Goal: Leave review/rating

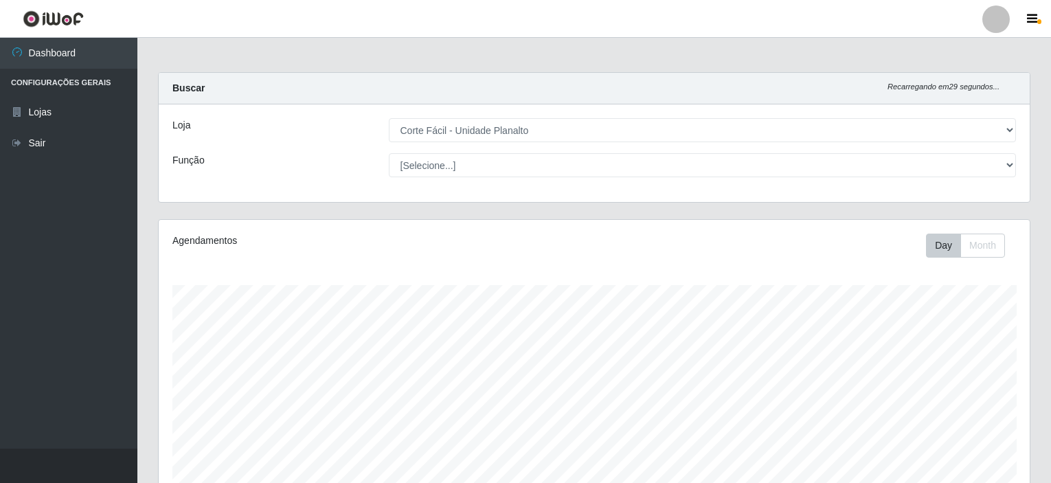
select select "202"
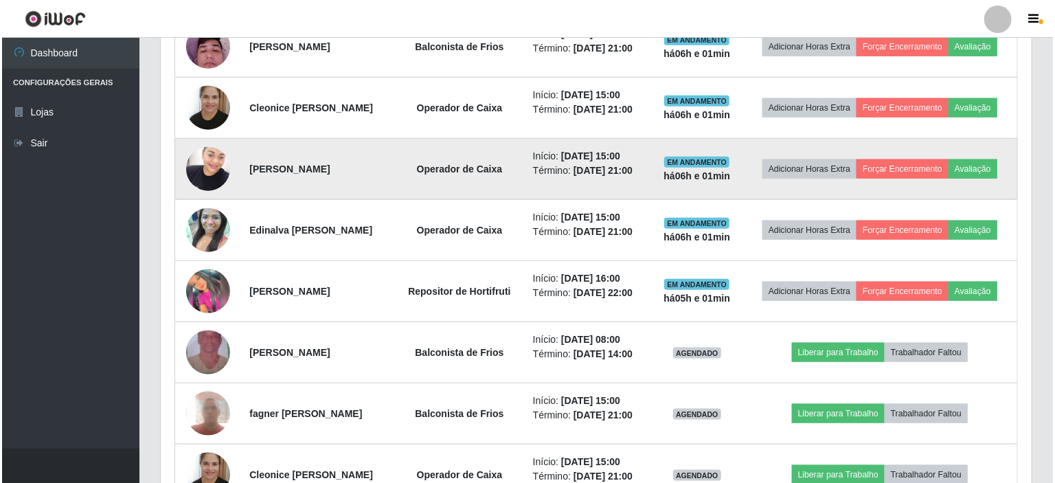
scroll to position [548, 0]
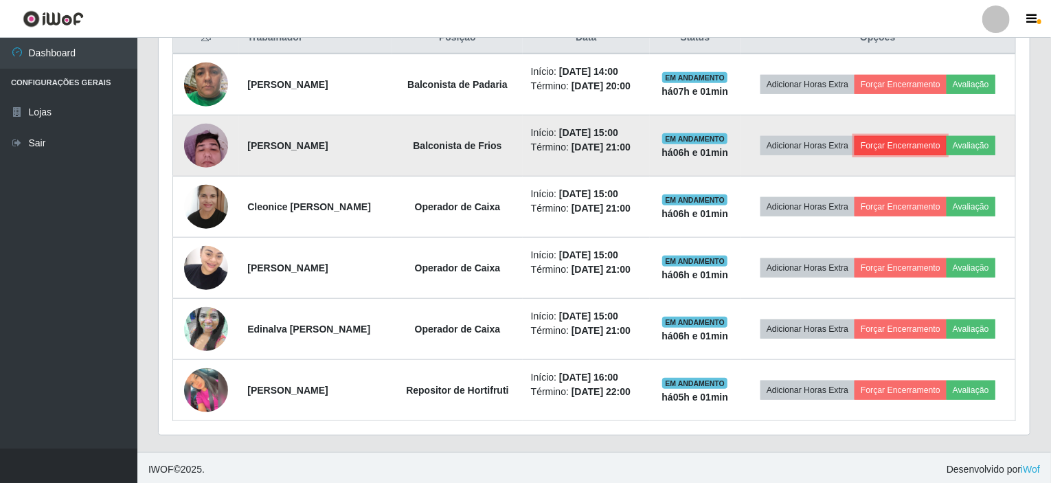
click at [929, 139] on button "Forçar Encerramento" at bounding box center [901, 145] width 92 height 19
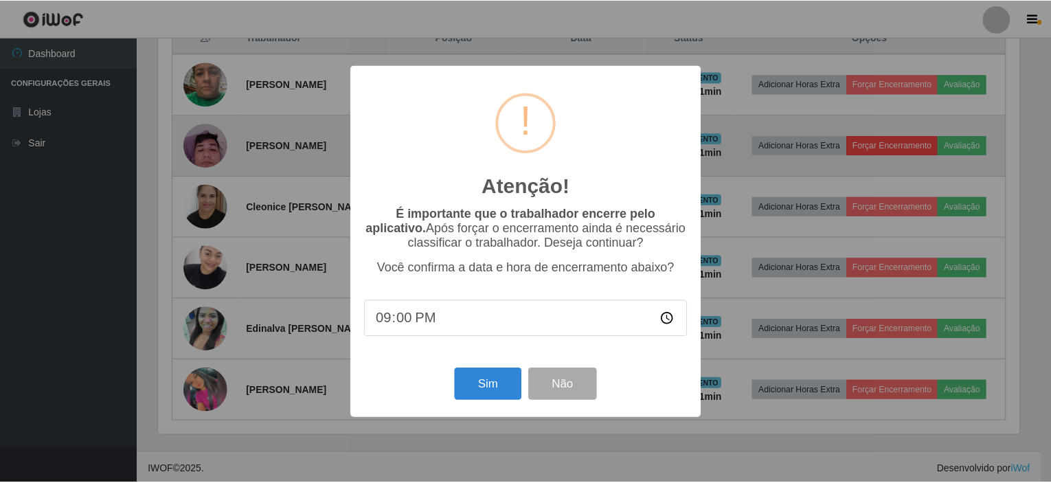
scroll to position [285, 866]
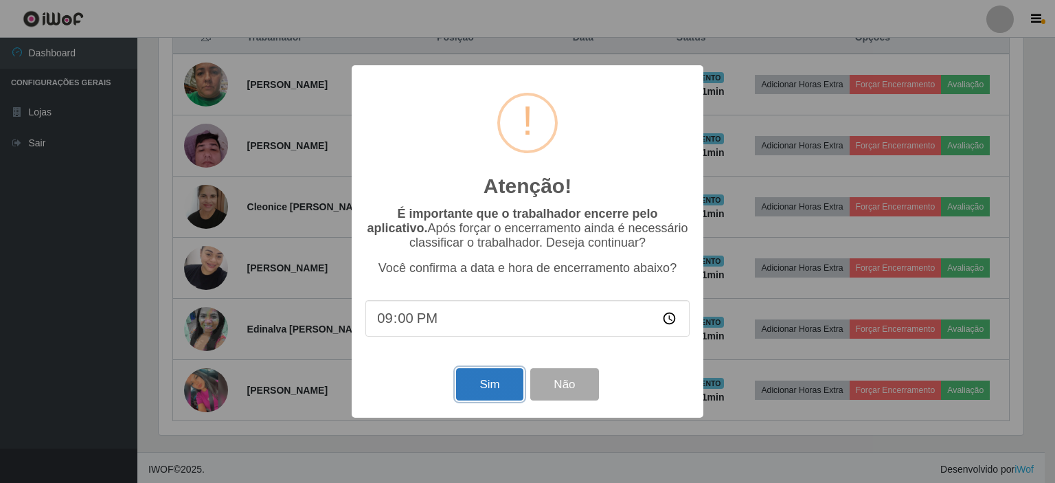
click at [495, 399] on button "Sim" at bounding box center [489, 384] width 67 height 32
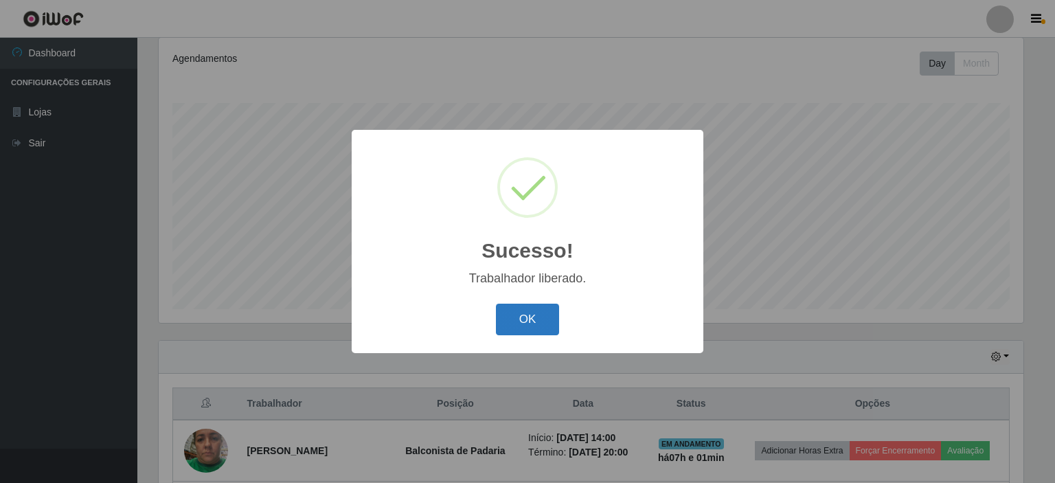
click at [539, 313] on button "OK" at bounding box center [528, 320] width 64 height 32
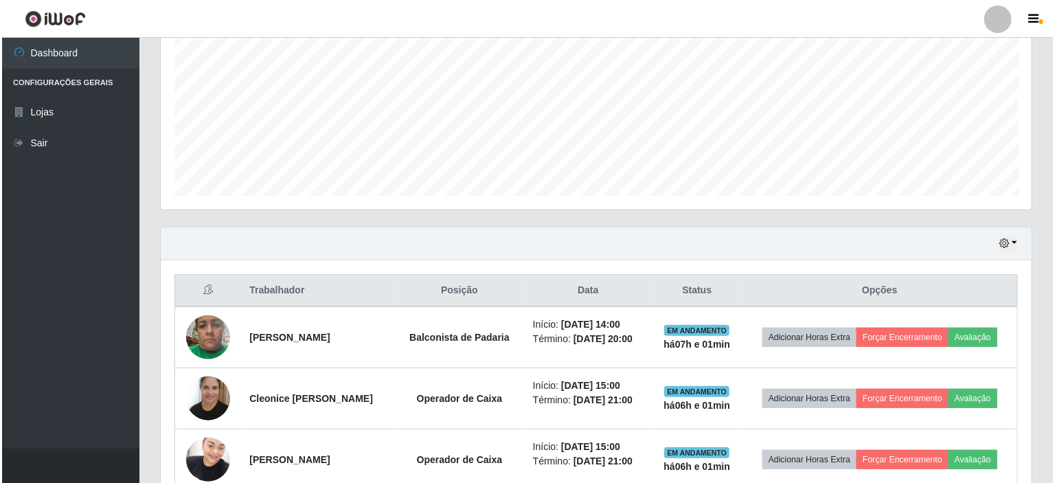
scroll to position [319, 0]
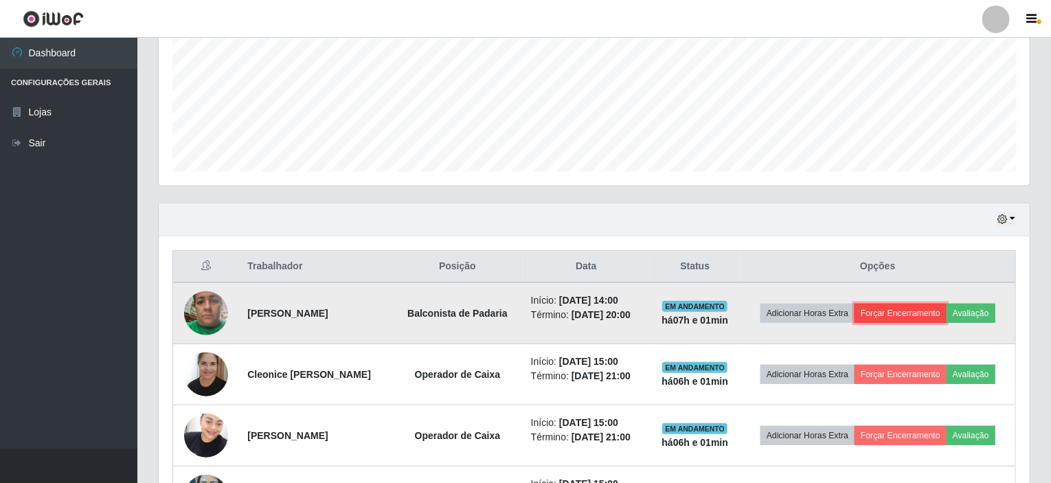
click at [893, 310] on button "Forçar Encerramento" at bounding box center [901, 313] width 92 height 19
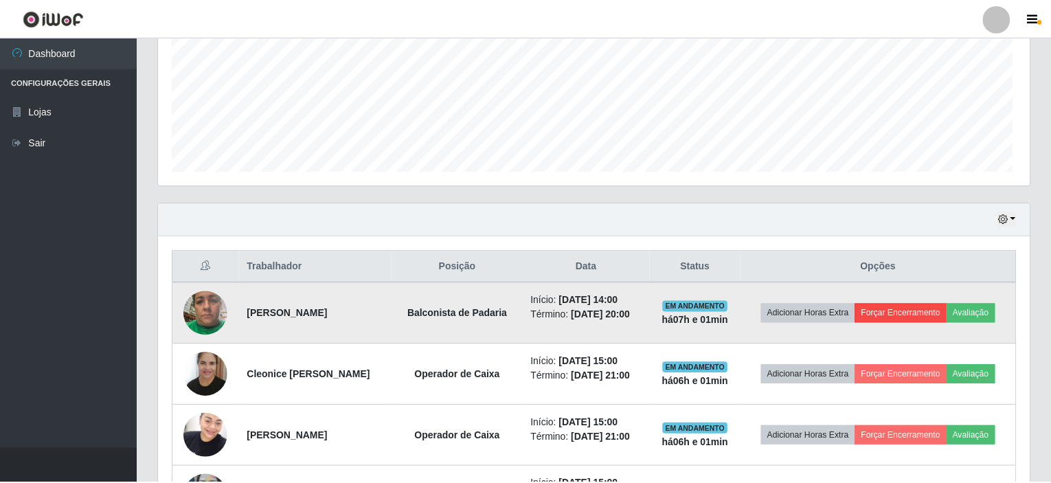
scroll to position [285, 866]
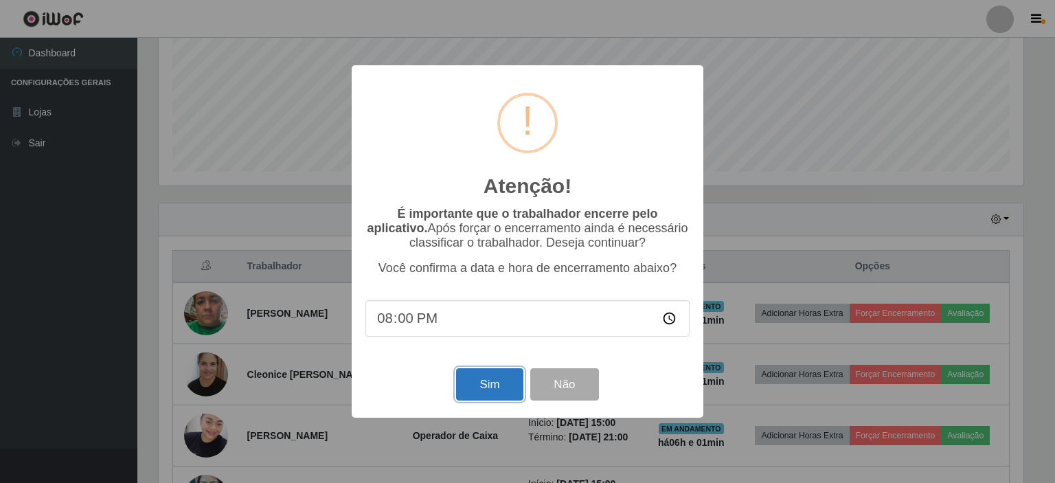
click at [485, 391] on button "Sim" at bounding box center [489, 384] width 67 height 32
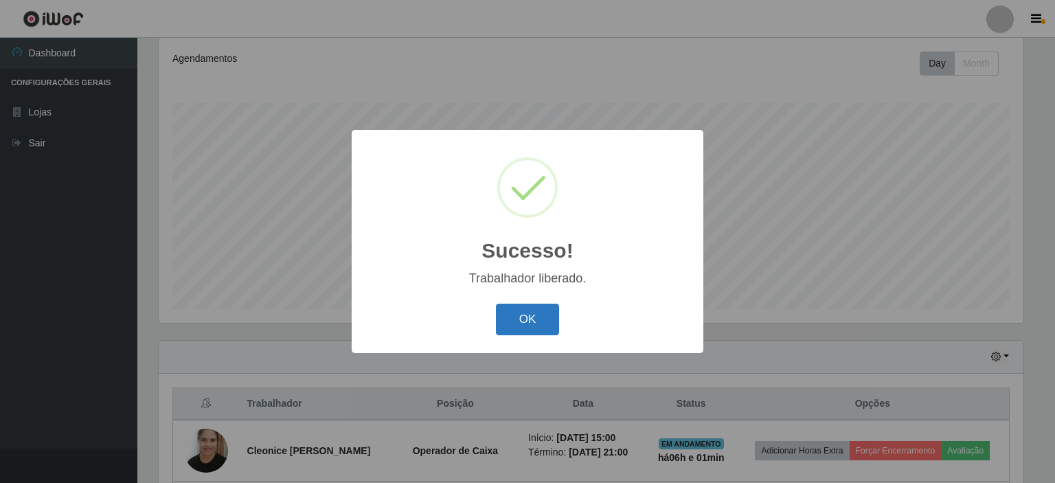
click at [524, 326] on button "OK" at bounding box center [528, 320] width 64 height 32
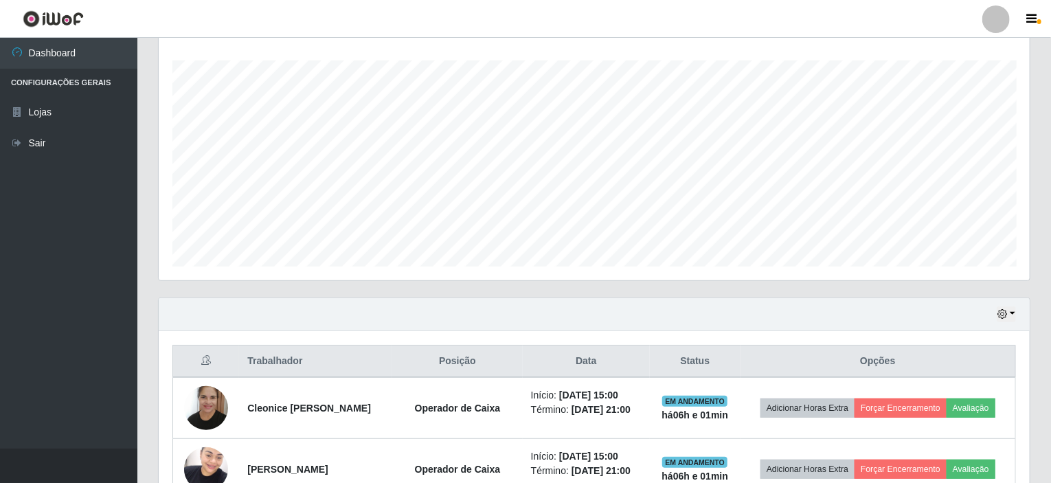
scroll to position [319, 0]
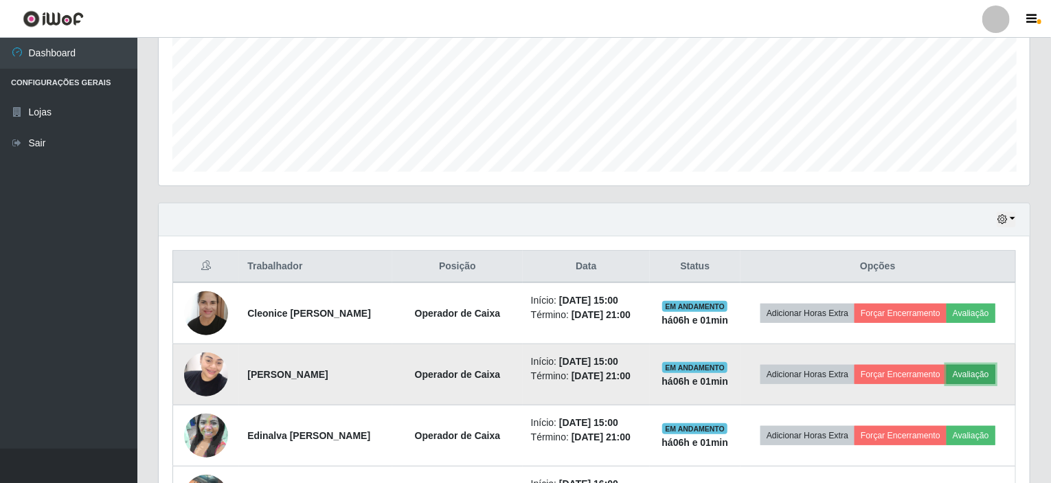
click at [971, 370] on button "Avaliação" at bounding box center [971, 374] width 49 height 19
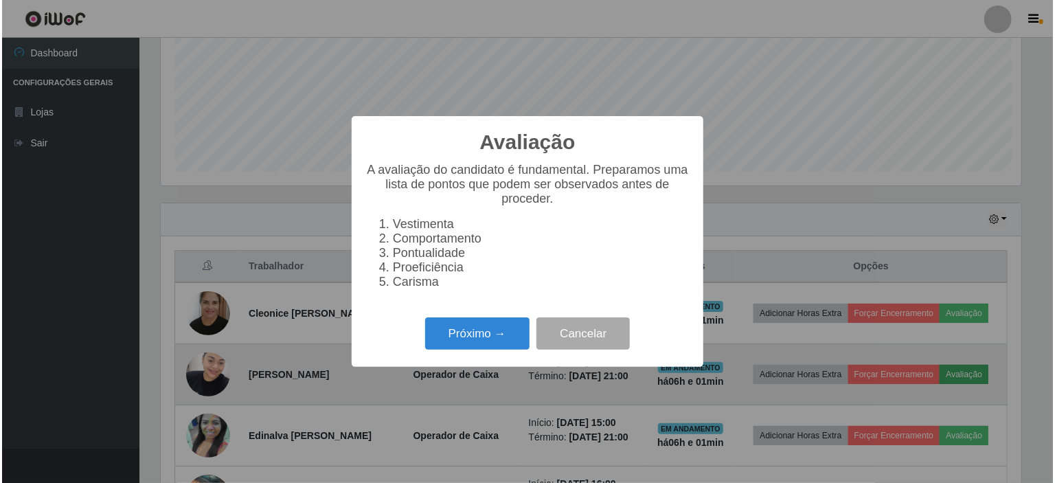
scroll to position [285, 866]
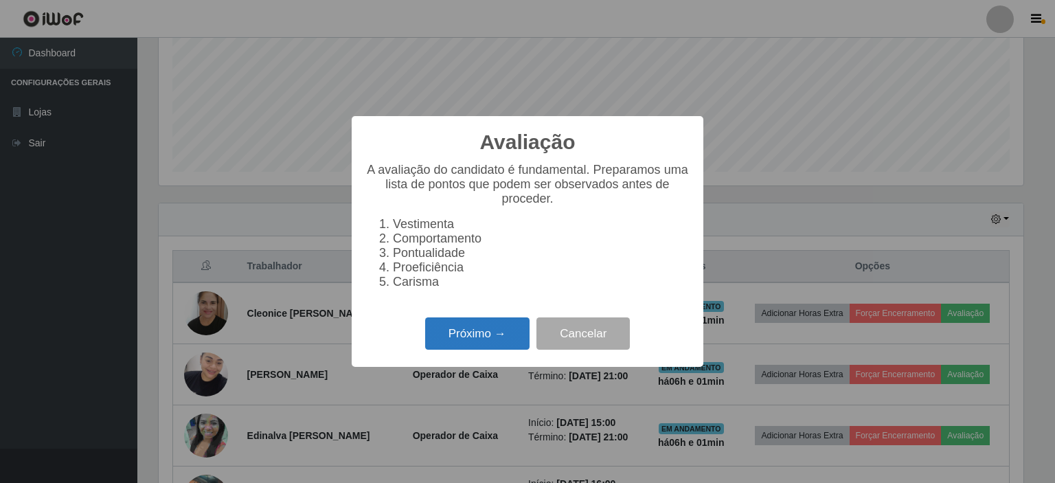
click at [457, 346] on button "Próximo →" at bounding box center [477, 333] width 104 height 32
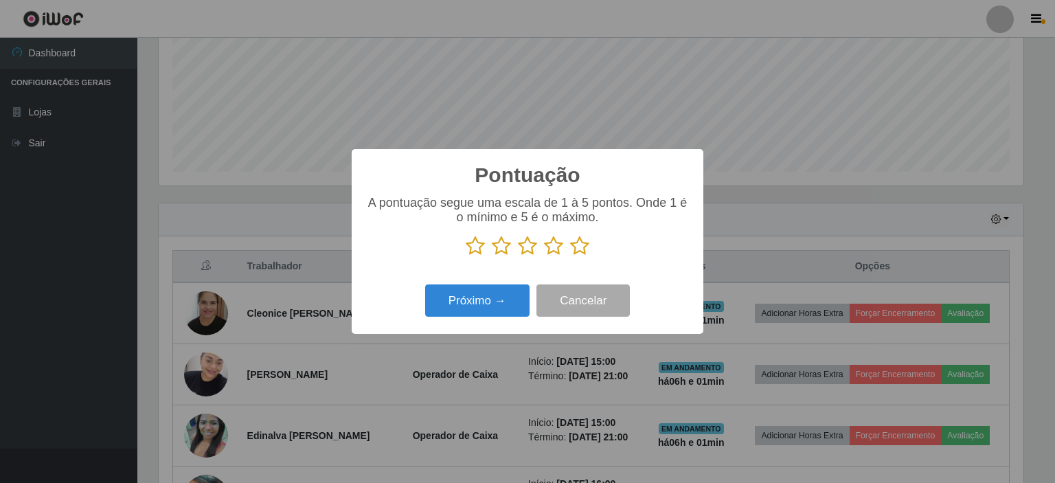
scroll to position [686749, 686168]
click at [525, 247] on icon at bounding box center [527, 246] width 19 height 21
click at [518, 256] on input "radio" at bounding box center [518, 256] width 0 height 0
click at [489, 315] on button "Próximo →" at bounding box center [477, 300] width 104 height 32
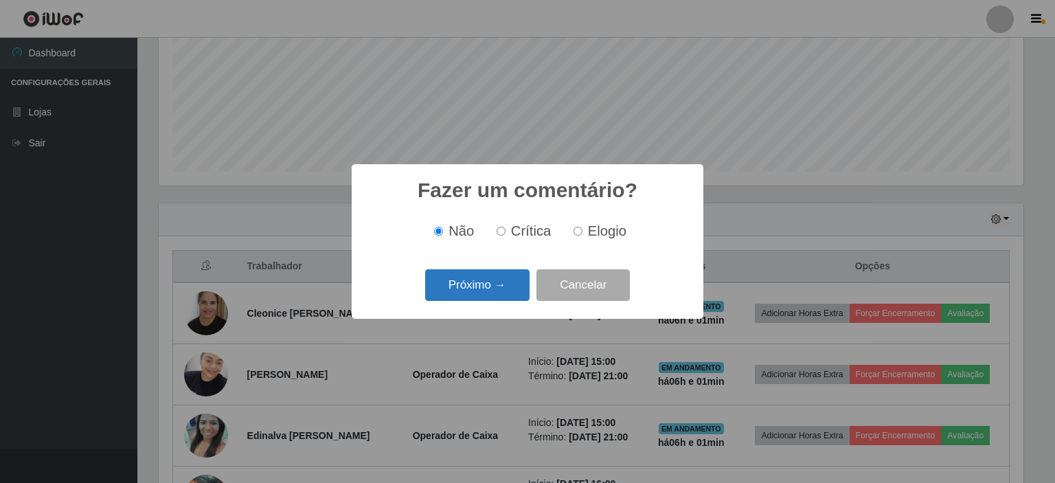
click at [473, 285] on button "Próximo →" at bounding box center [477, 285] width 104 height 32
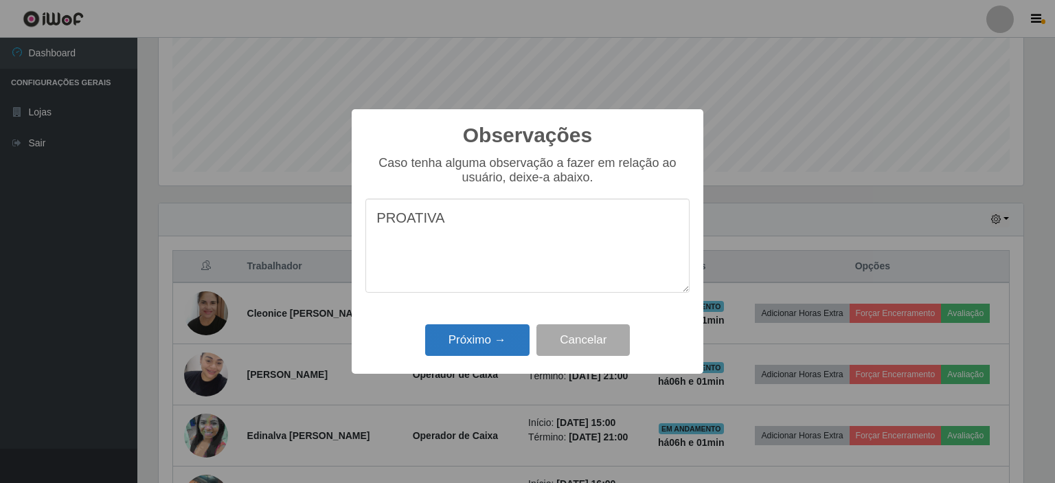
type textarea "PROATIVA"
click at [489, 337] on button "Próximo →" at bounding box center [477, 340] width 104 height 32
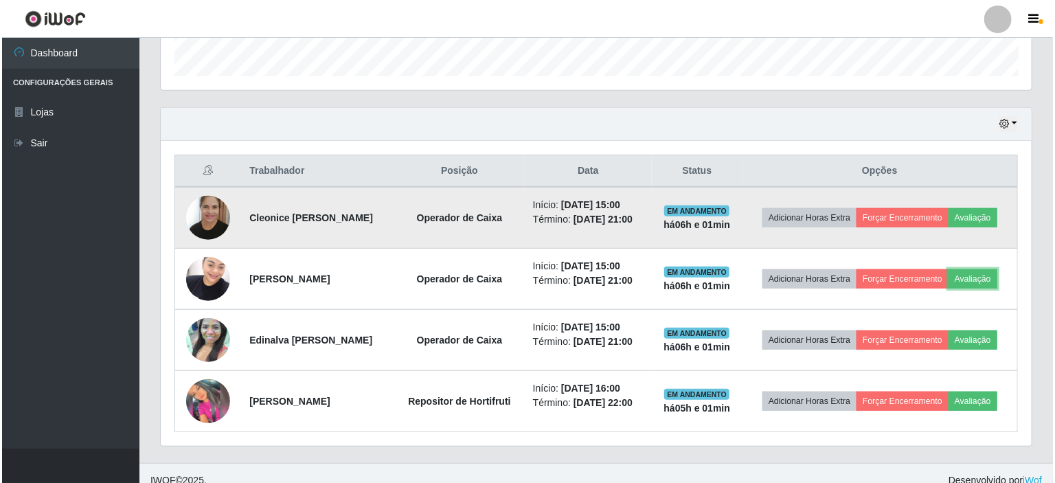
scroll to position [0, 0]
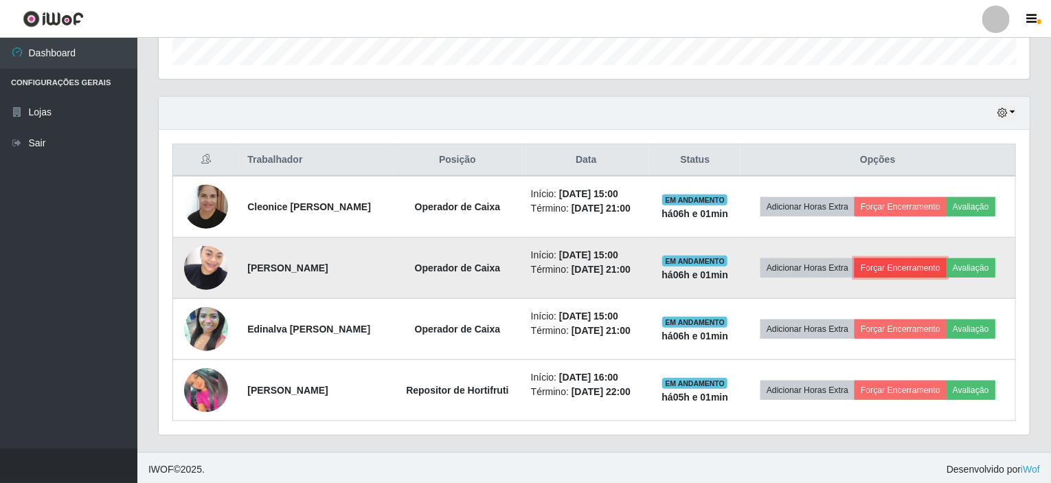
click at [897, 267] on button "Forçar Encerramento" at bounding box center [901, 267] width 92 height 19
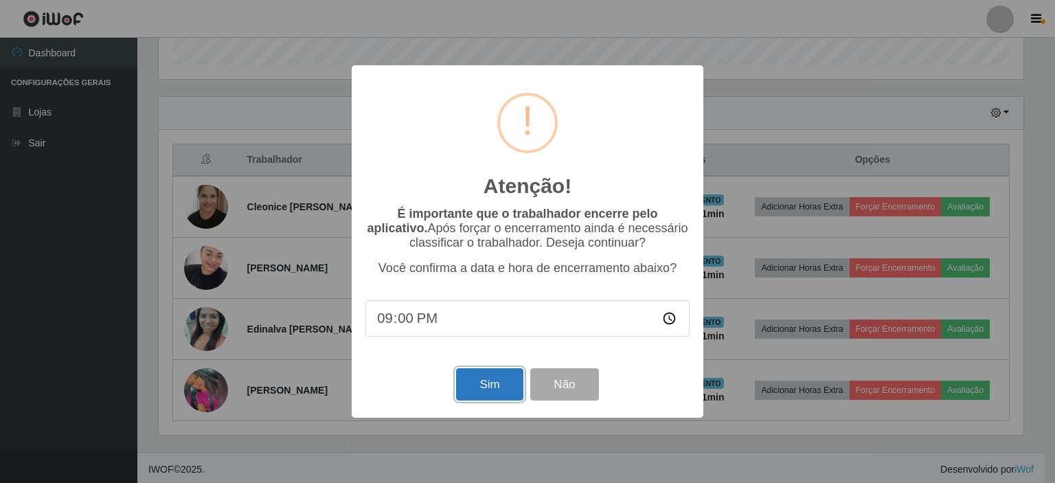
click at [488, 381] on button "Sim" at bounding box center [489, 384] width 67 height 32
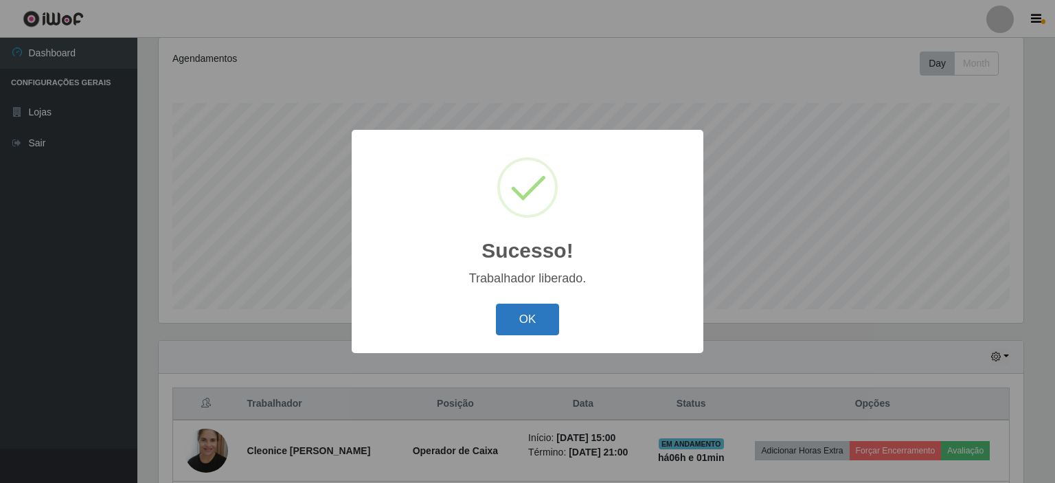
click at [541, 318] on button "OK" at bounding box center [528, 320] width 64 height 32
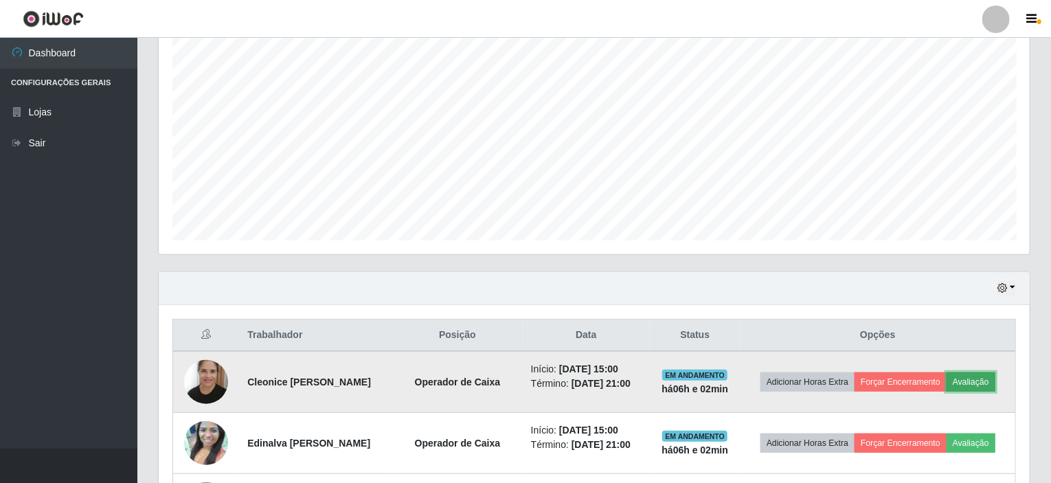
click at [988, 379] on button "Avaliação" at bounding box center [971, 381] width 49 height 19
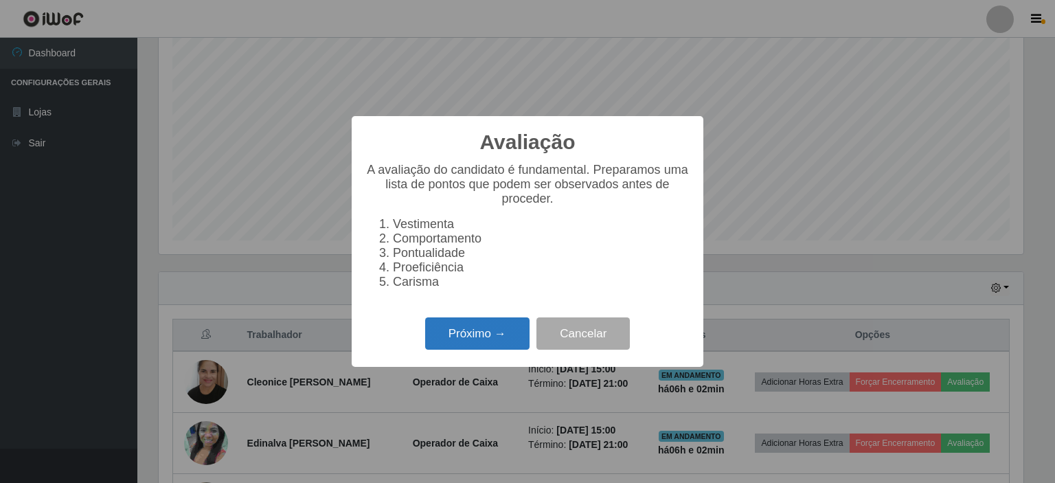
click at [493, 346] on button "Próximo →" at bounding box center [477, 333] width 104 height 32
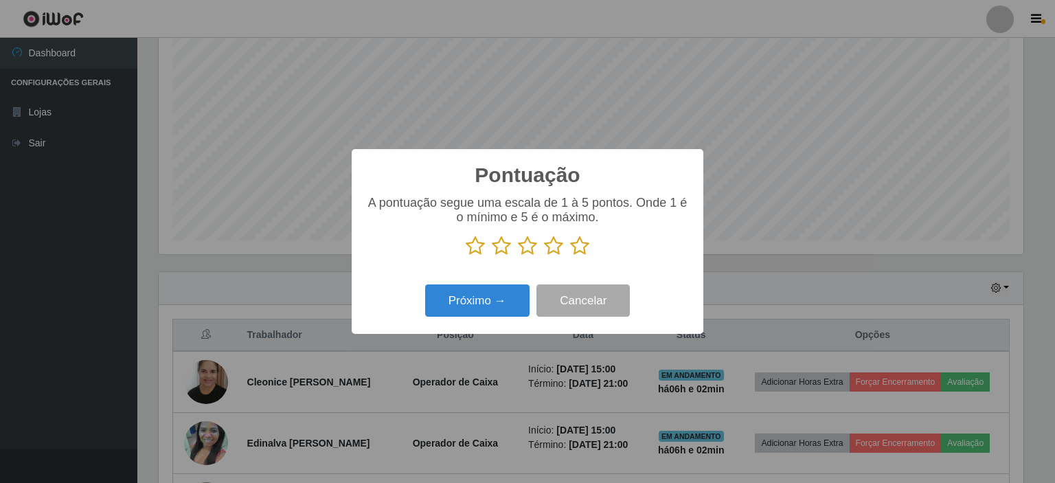
scroll to position [686749, 686168]
click at [552, 247] on icon at bounding box center [553, 246] width 19 height 21
click at [544, 256] on input "radio" at bounding box center [544, 256] width 0 height 0
click at [488, 313] on button "Próximo →" at bounding box center [477, 300] width 104 height 32
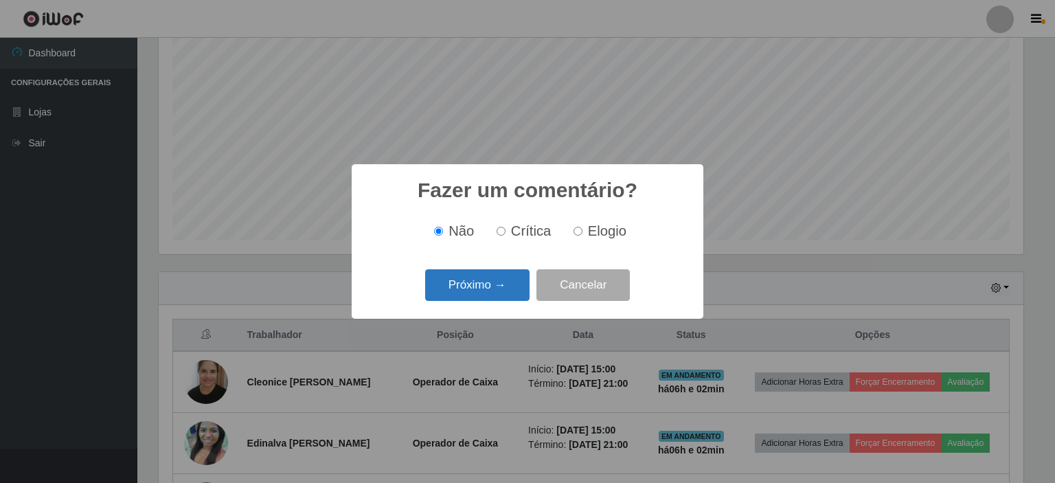
click at [498, 291] on button "Próximo →" at bounding box center [477, 285] width 104 height 32
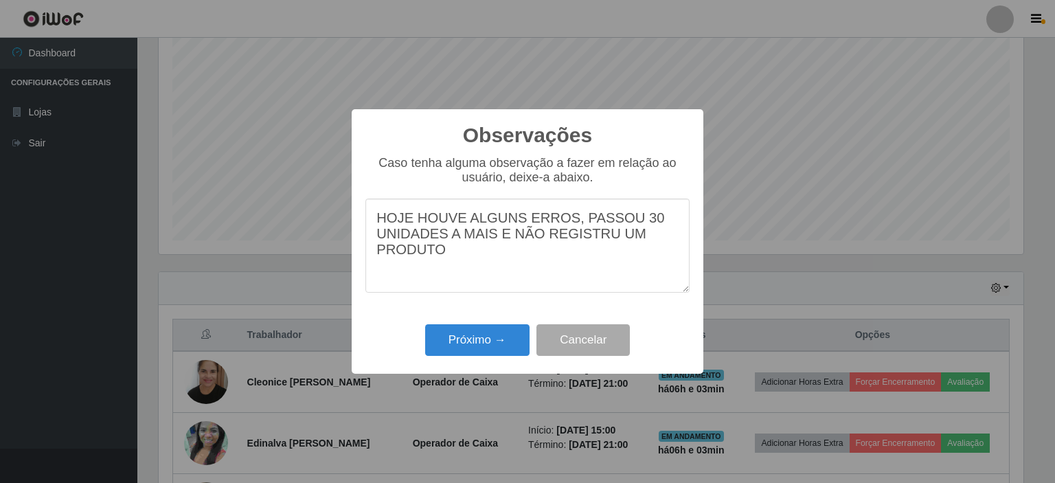
click at [605, 243] on textarea "HOJE HOUVE ALGUNS ERROS, PASSOU 30 UNIDADES A MAIS E NÃO REGISTRU UM PRODUTO" at bounding box center [528, 246] width 324 height 94
type textarea "HOJE HOUVE ALGUNS ERROS, PASSOU 30 UNIDADES A MAIS E NÃO REGISTROU UM PRODUTO"
click at [475, 342] on button "Próximo →" at bounding box center [477, 340] width 104 height 32
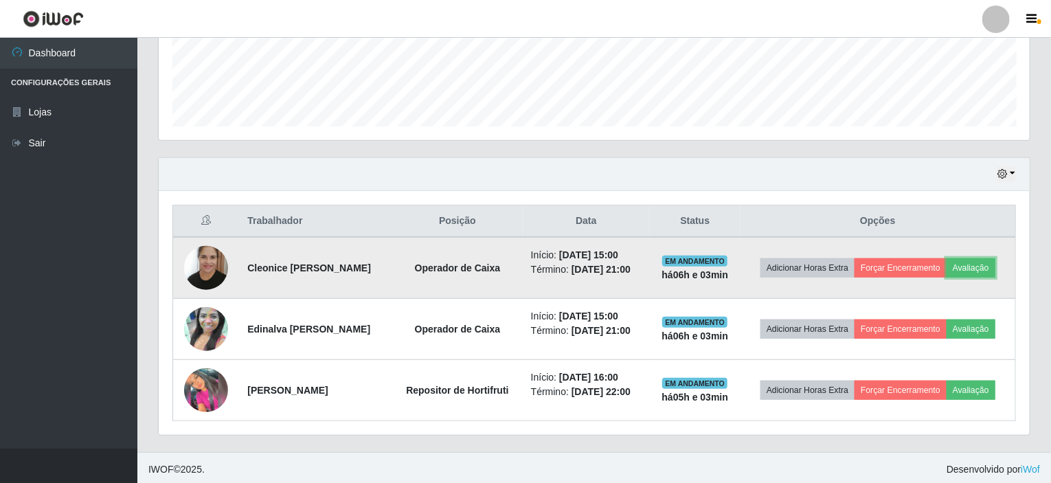
scroll to position [366, 0]
click at [940, 262] on button "Forçar Encerramento" at bounding box center [925, 267] width 92 height 19
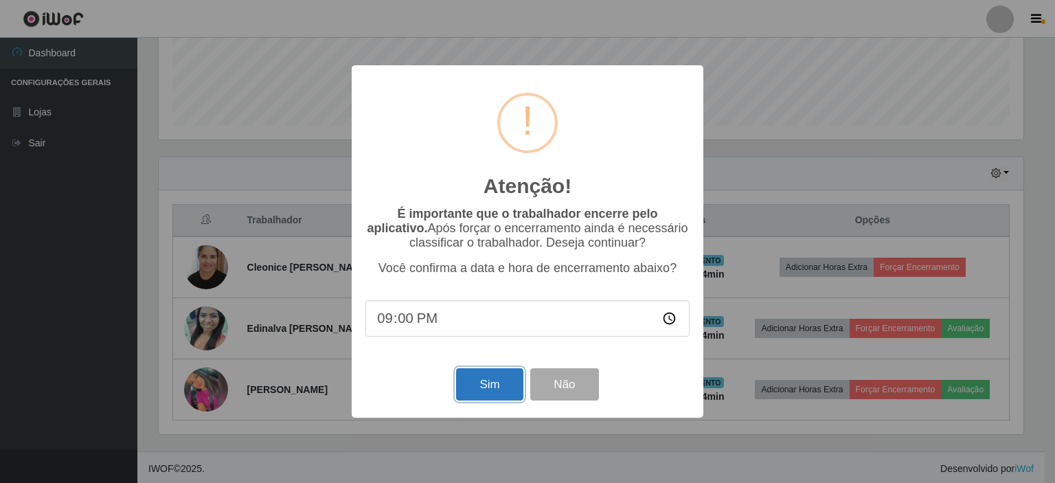
click at [486, 391] on button "Sim" at bounding box center [489, 384] width 67 height 32
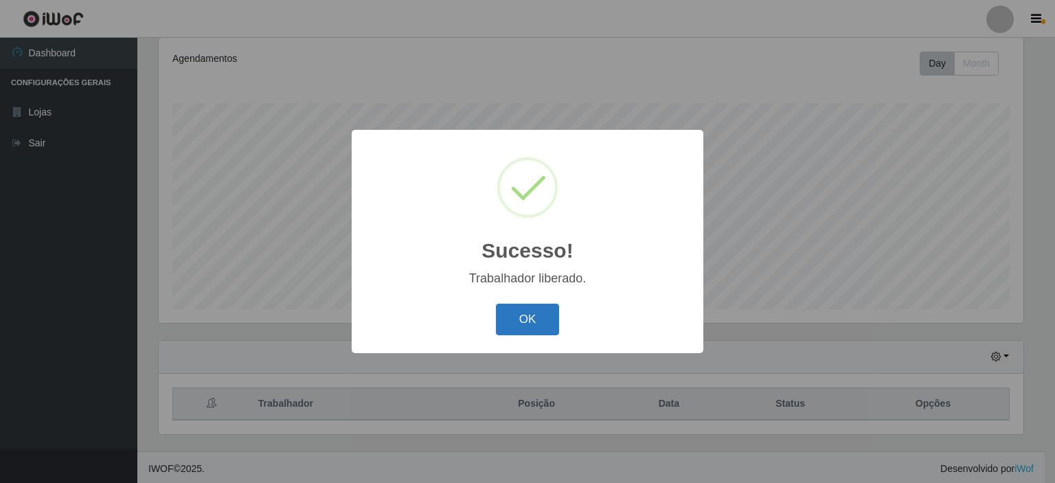
click at [511, 311] on button "OK" at bounding box center [528, 320] width 64 height 32
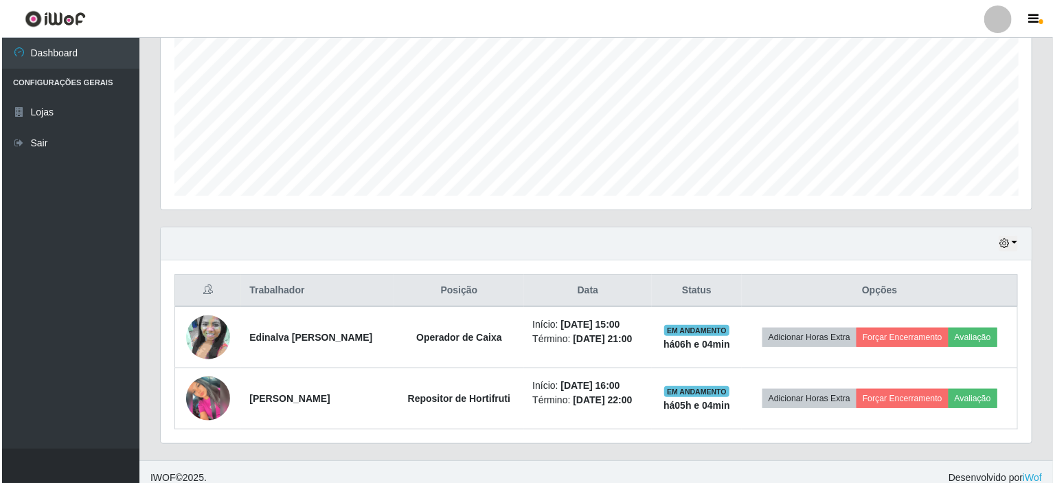
scroll to position [304, 0]
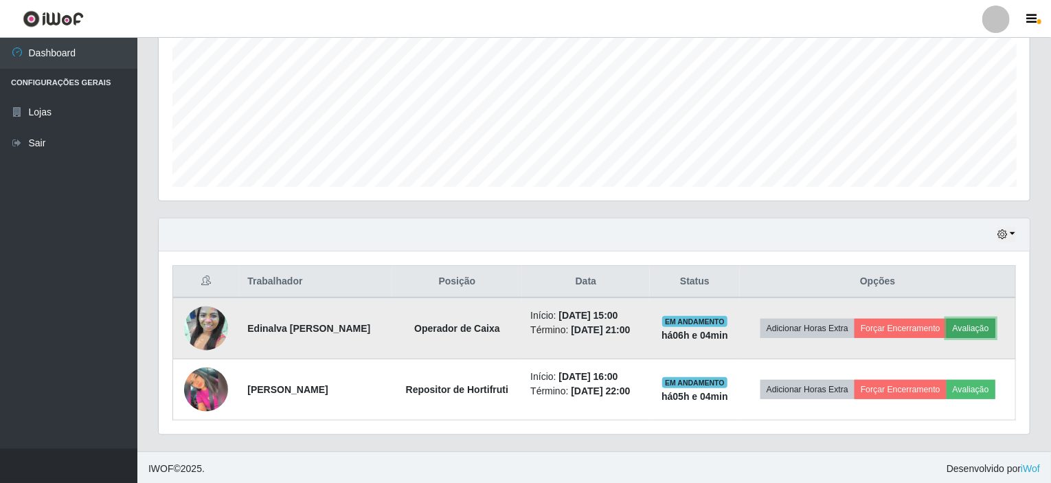
click at [967, 326] on button "Avaliação" at bounding box center [971, 328] width 49 height 19
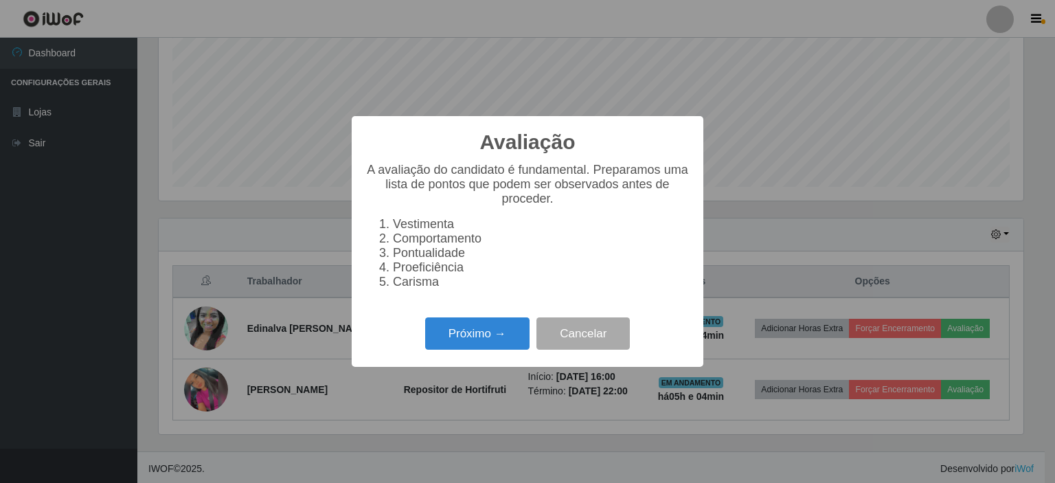
scroll to position [285, 866]
click at [466, 350] on button "Próximo →" at bounding box center [477, 333] width 104 height 32
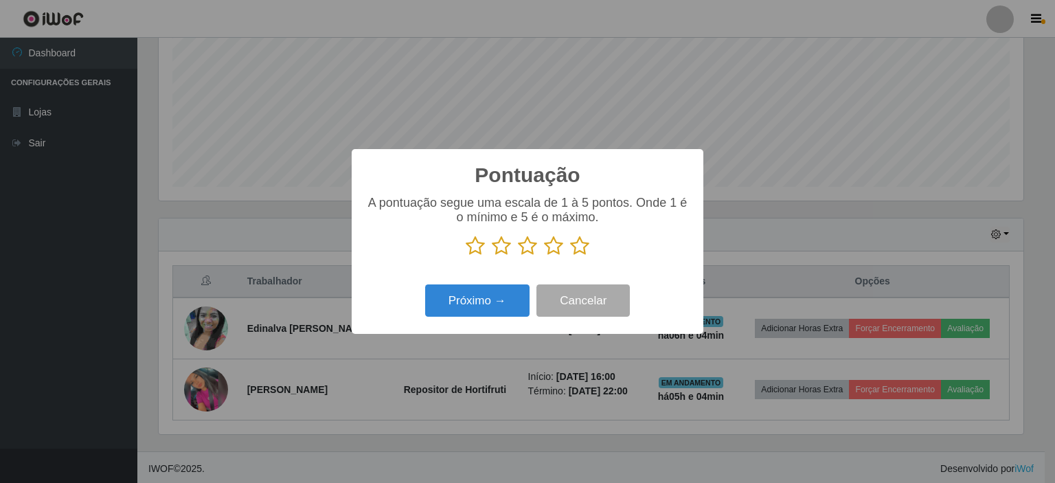
scroll to position [686749, 686168]
click at [563, 247] on p at bounding box center [528, 246] width 324 height 21
click at [552, 260] on div "A pontuação segue uma escala de 1 à 5 pontos. Onde 1 é o mínimo e 5 é o máximo." at bounding box center [528, 231] width 324 height 71
click at [552, 252] on icon at bounding box center [553, 246] width 19 height 21
click at [544, 256] on input "radio" at bounding box center [544, 256] width 0 height 0
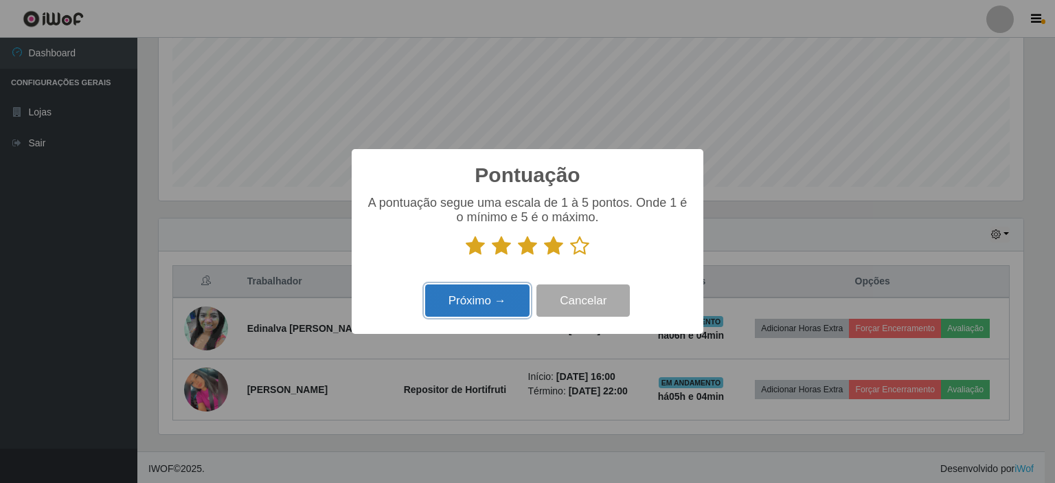
click at [498, 299] on button "Próximo →" at bounding box center [477, 300] width 104 height 32
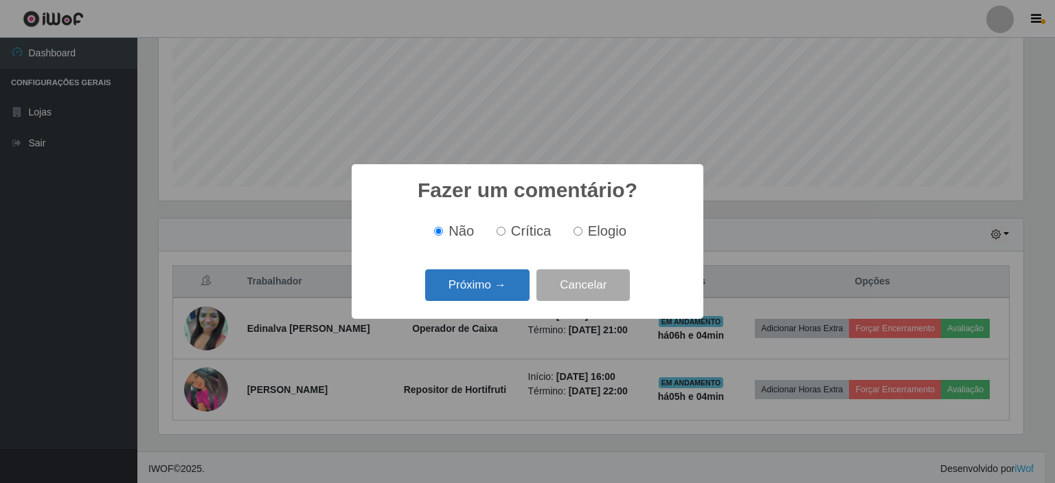
click at [480, 287] on button "Próximo →" at bounding box center [477, 285] width 104 height 32
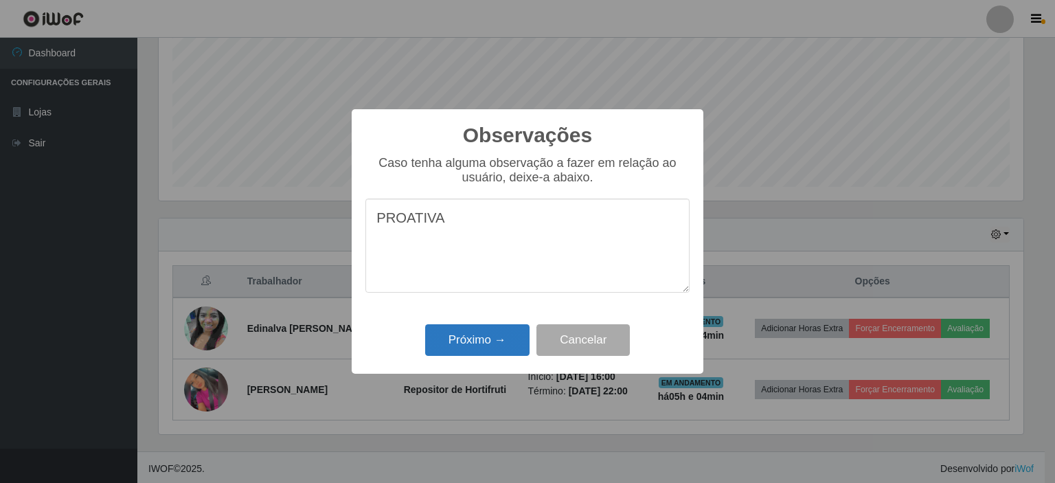
type textarea "PROATIVA"
click at [489, 348] on button "Próximo →" at bounding box center [477, 340] width 104 height 32
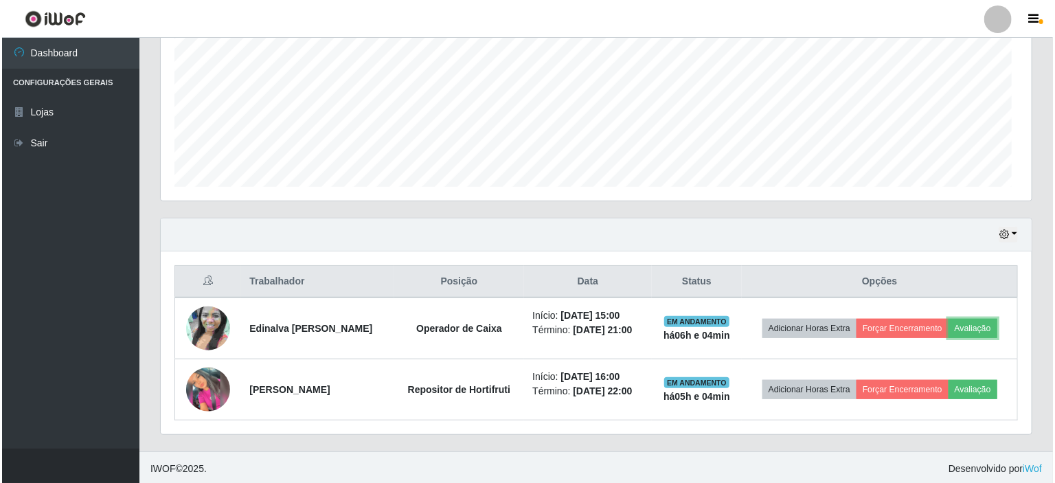
scroll to position [285, 871]
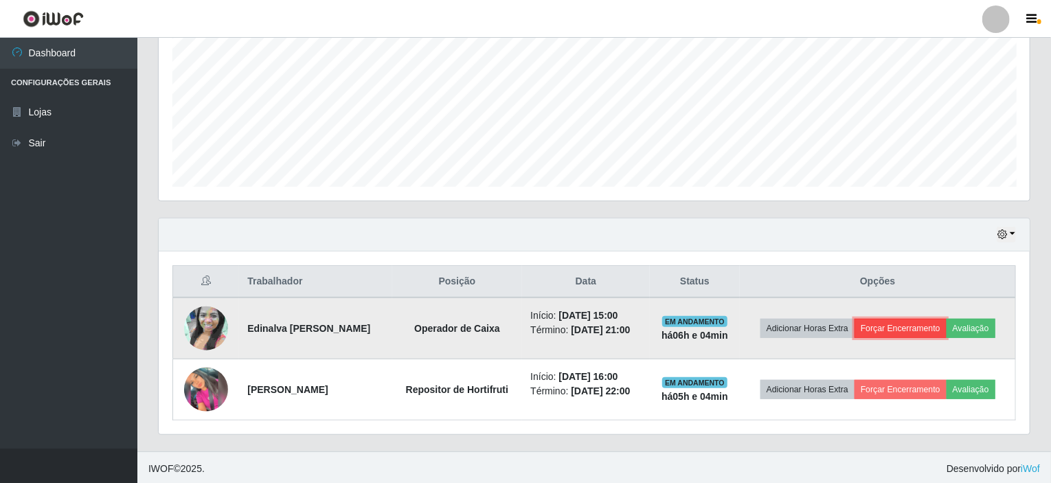
click at [879, 331] on button "Forçar Encerramento" at bounding box center [901, 328] width 92 height 19
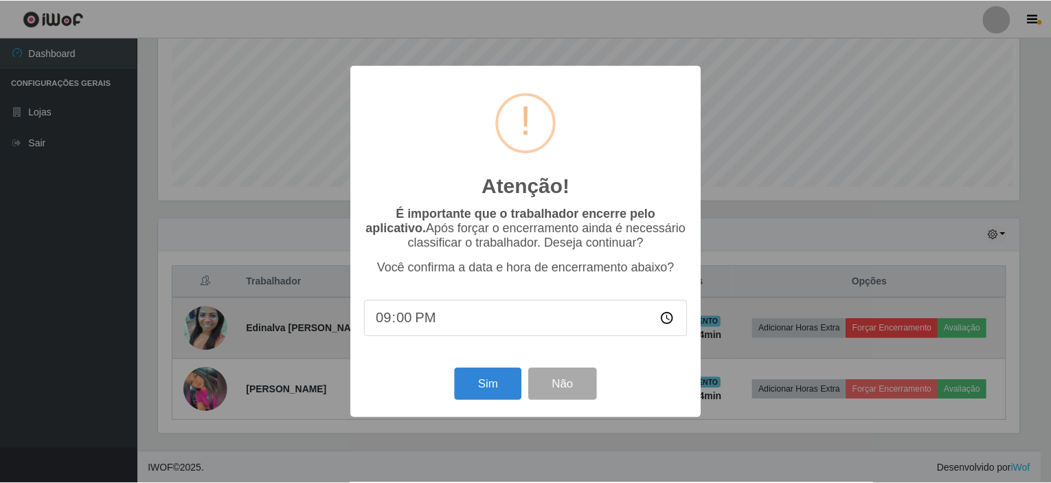
scroll to position [285, 866]
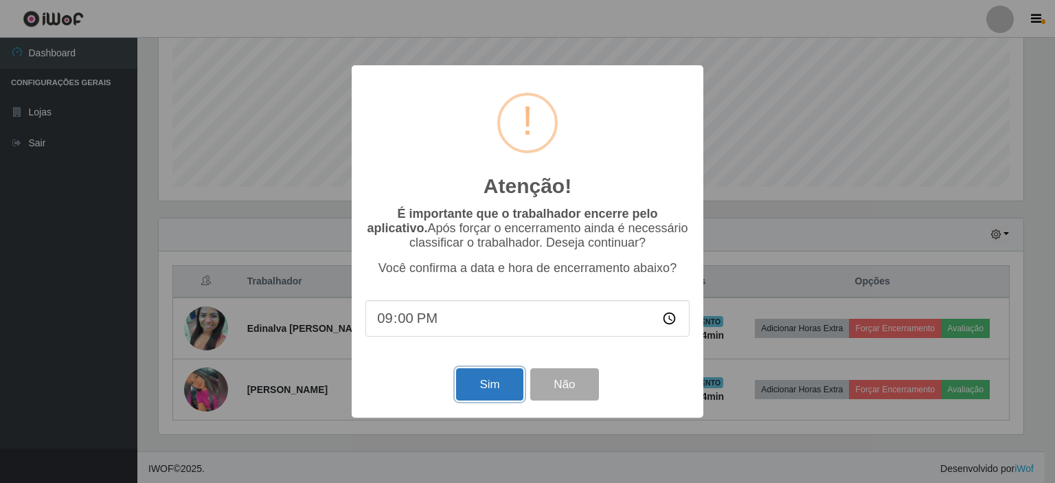
click at [495, 392] on button "Sim" at bounding box center [489, 384] width 67 height 32
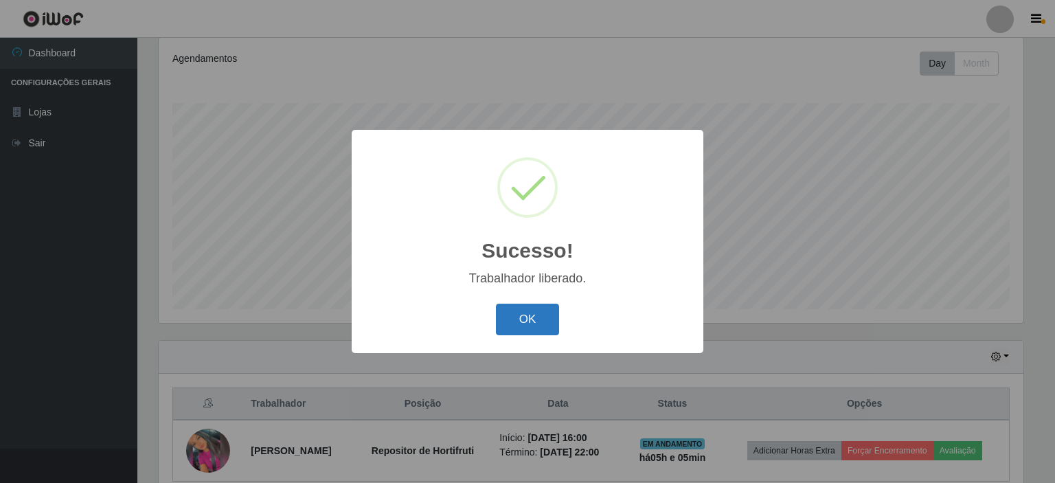
click at [530, 318] on button "OK" at bounding box center [528, 320] width 64 height 32
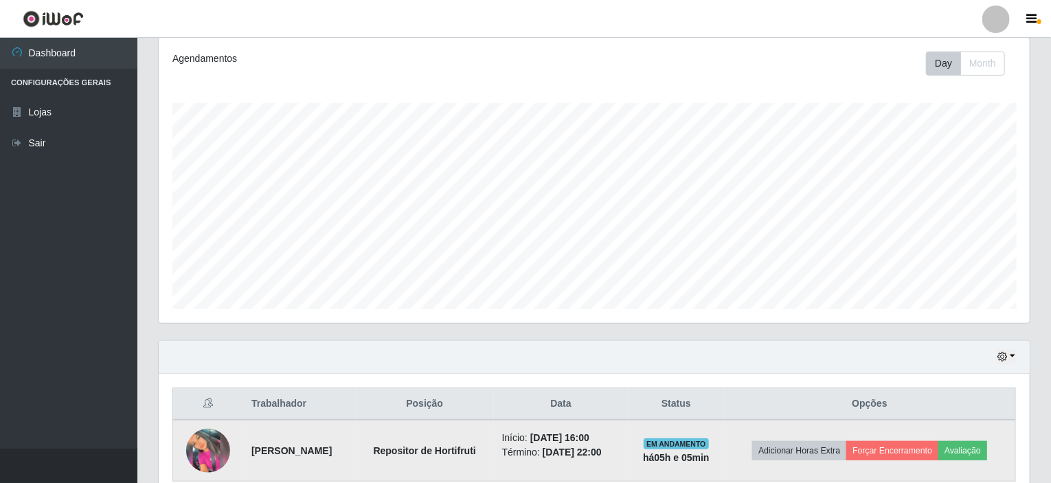
scroll to position [243, 0]
